Goal: Task Accomplishment & Management: Use online tool/utility

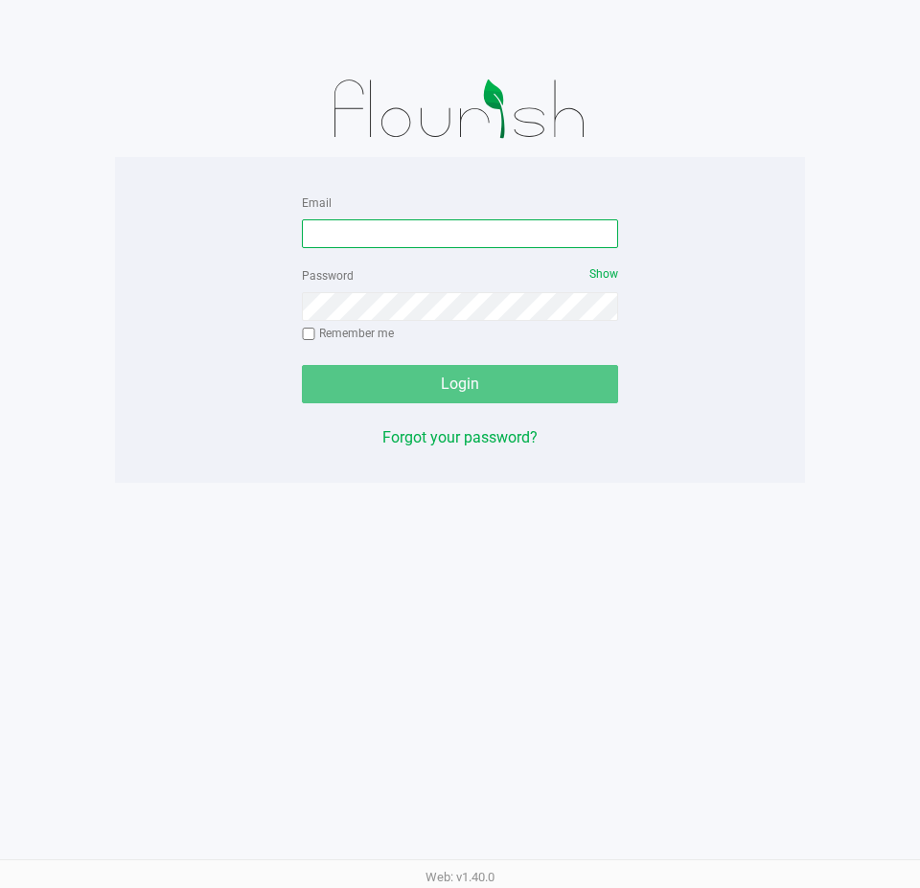
click at [462, 237] on input "Email" at bounding box center [460, 233] width 316 height 29
type input "[EMAIL_ADDRESS][DOMAIN_NAME]"
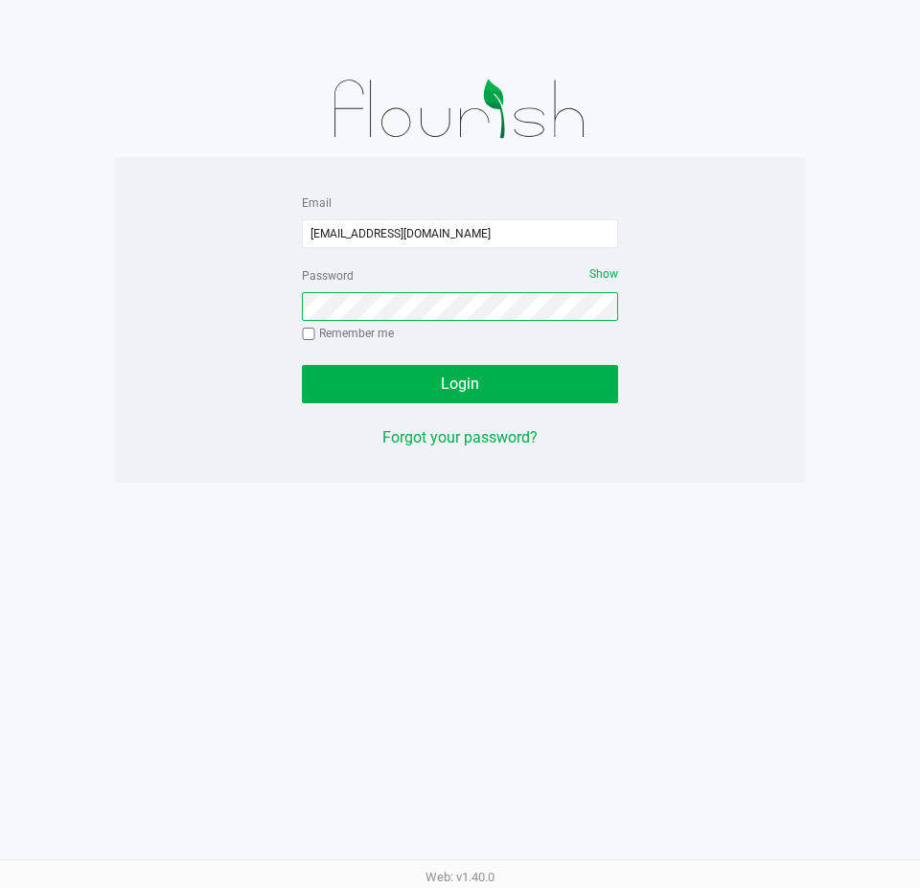
click at [302, 365] on button "Login" at bounding box center [460, 384] width 316 height 38
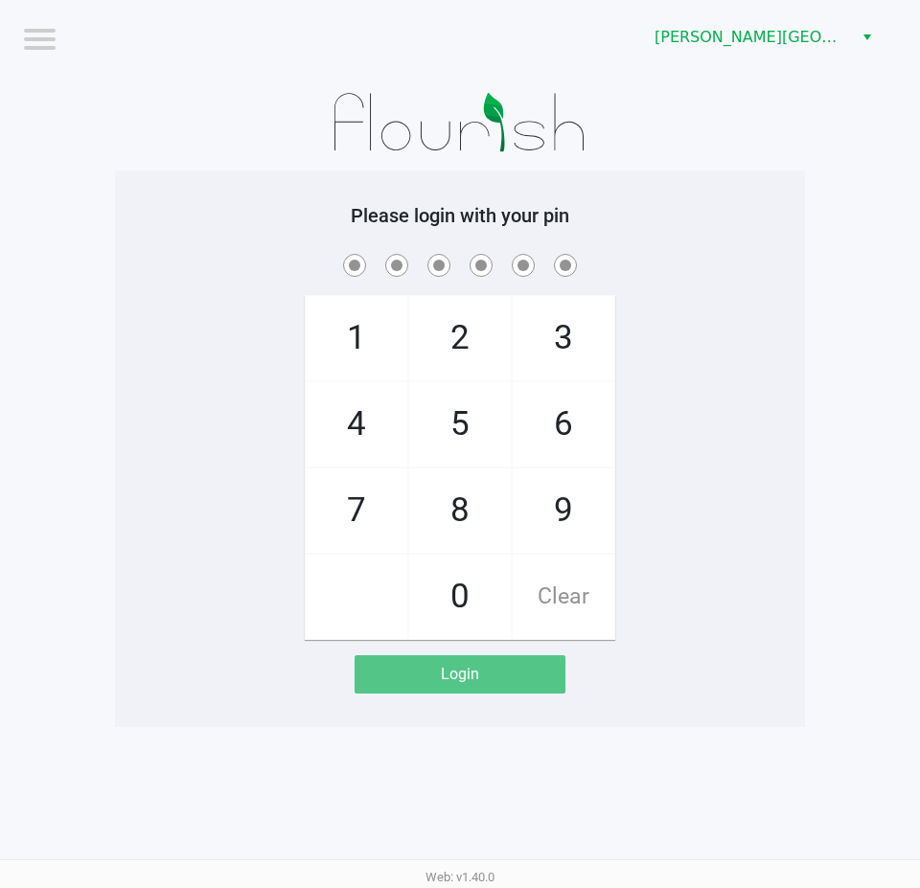
click at [205, 426] on div "1 4 7 2 5 8 0 3 6 9 Clear" at bounding box center [460, 445] width 690 height 390
checkbox input "true"
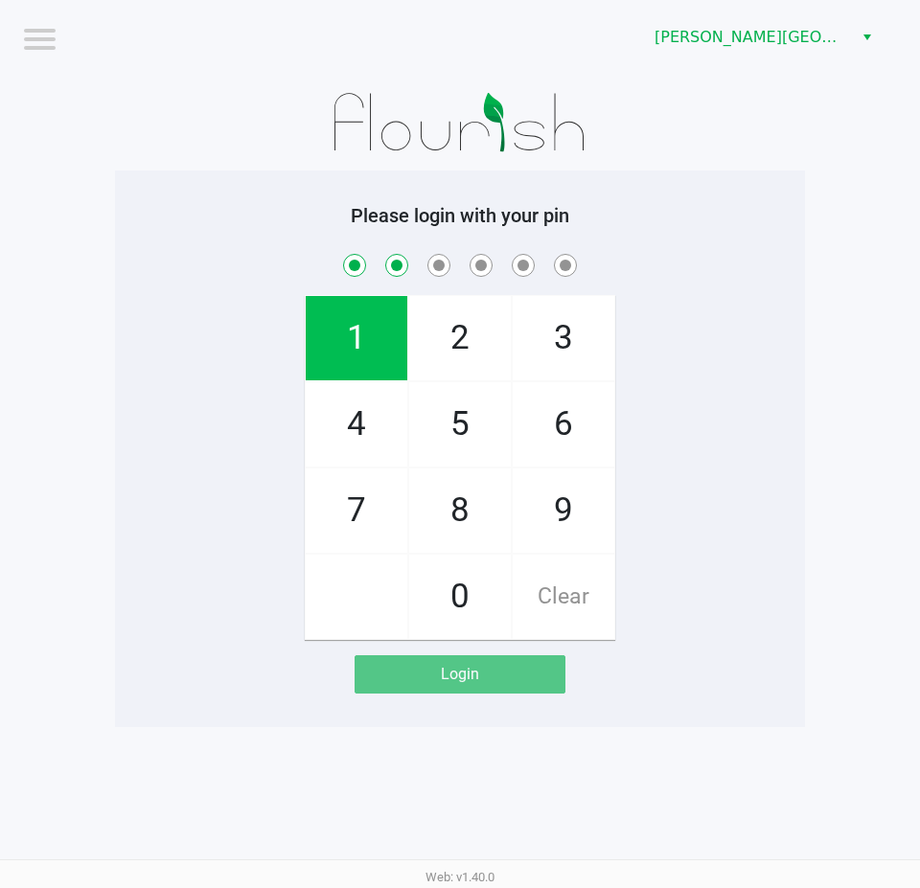
checkbox input "true"
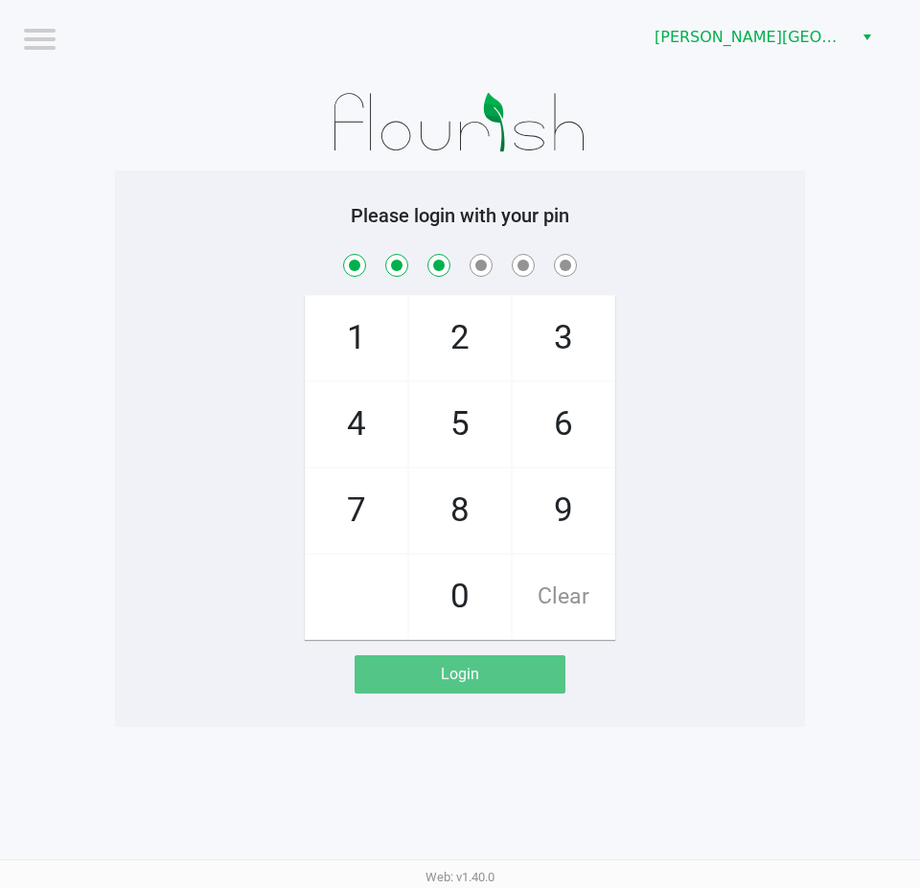
checkbox input "true"
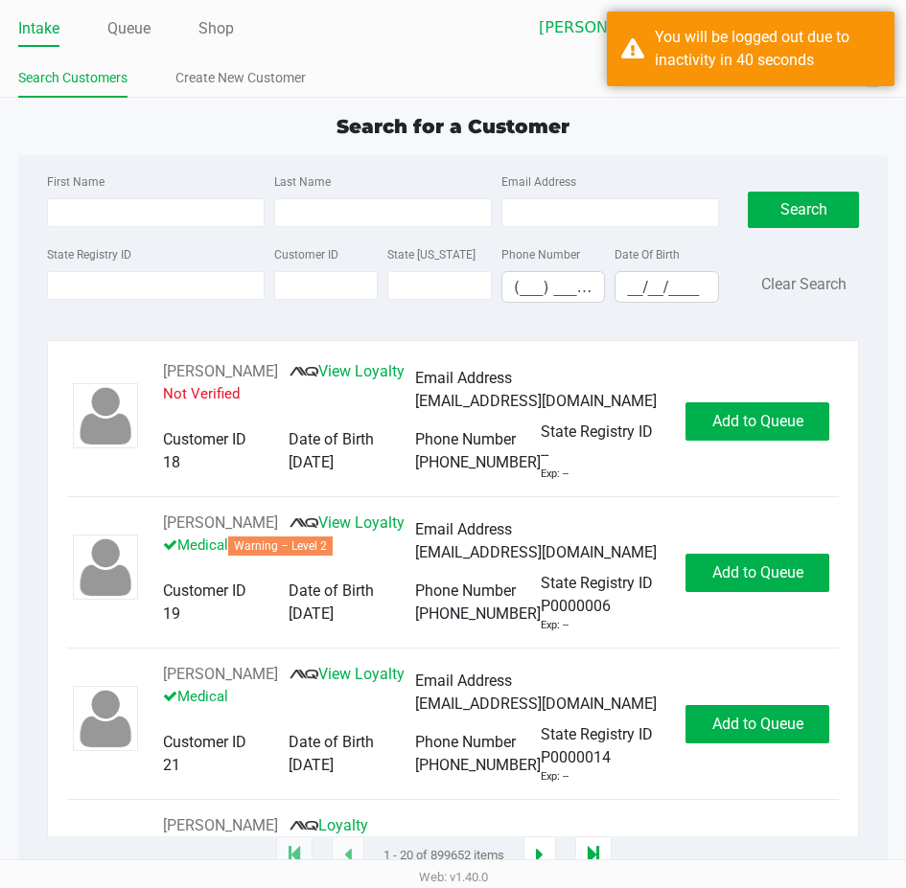
click at [37, 30] on link "Intake" at bounding box center [38, 28] width 41 height 27
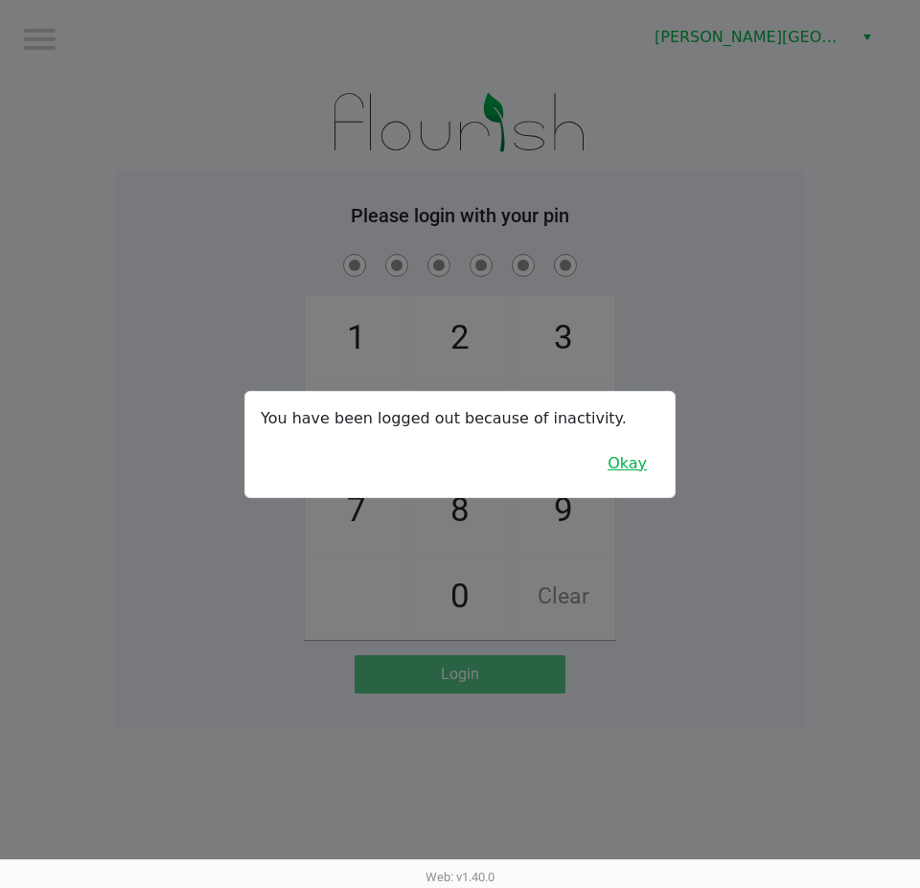
click at [633, 457] on button "Okay" at bounding box center [627, 464] width 64 height 36
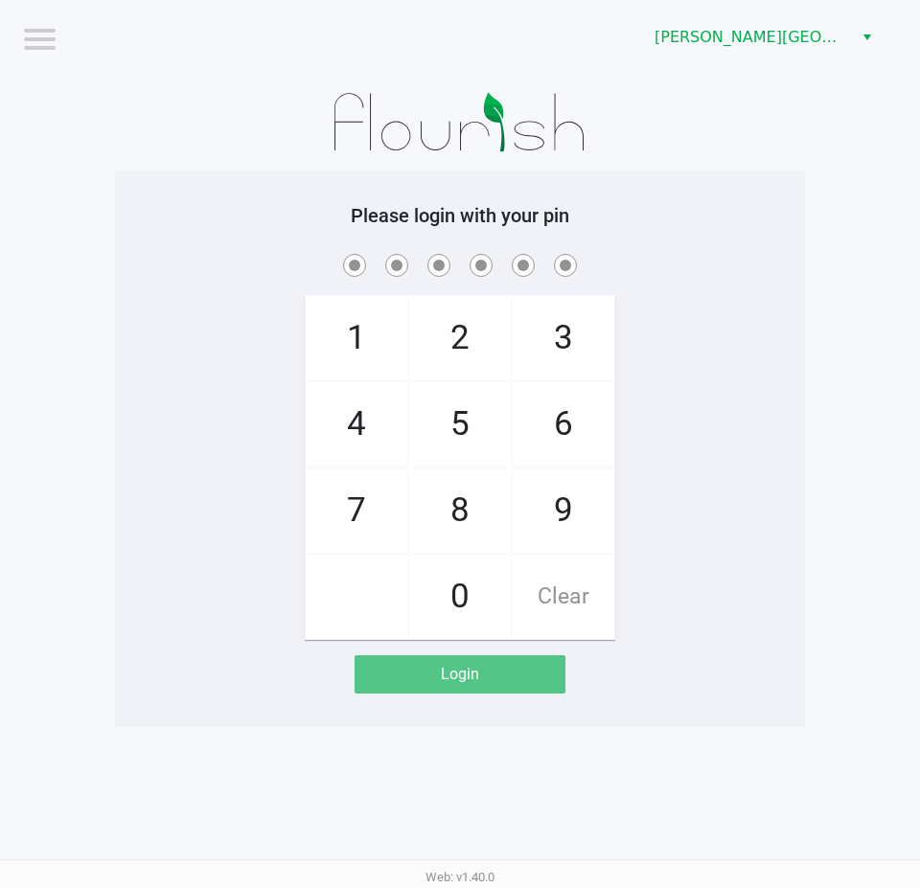
click at [651, 417] on div "1 4 7 2 5 8 0 3 6 9 Clear" at bounding box center [460, 445] width 690 height 390
click at [253, 420] on div "1 4 7 2 5 8 0 3 6 9 Clear" at bounding box center [460, 445] width 690 height 390
